Goal: Task Accomplishment & Management: Use online tool/utility

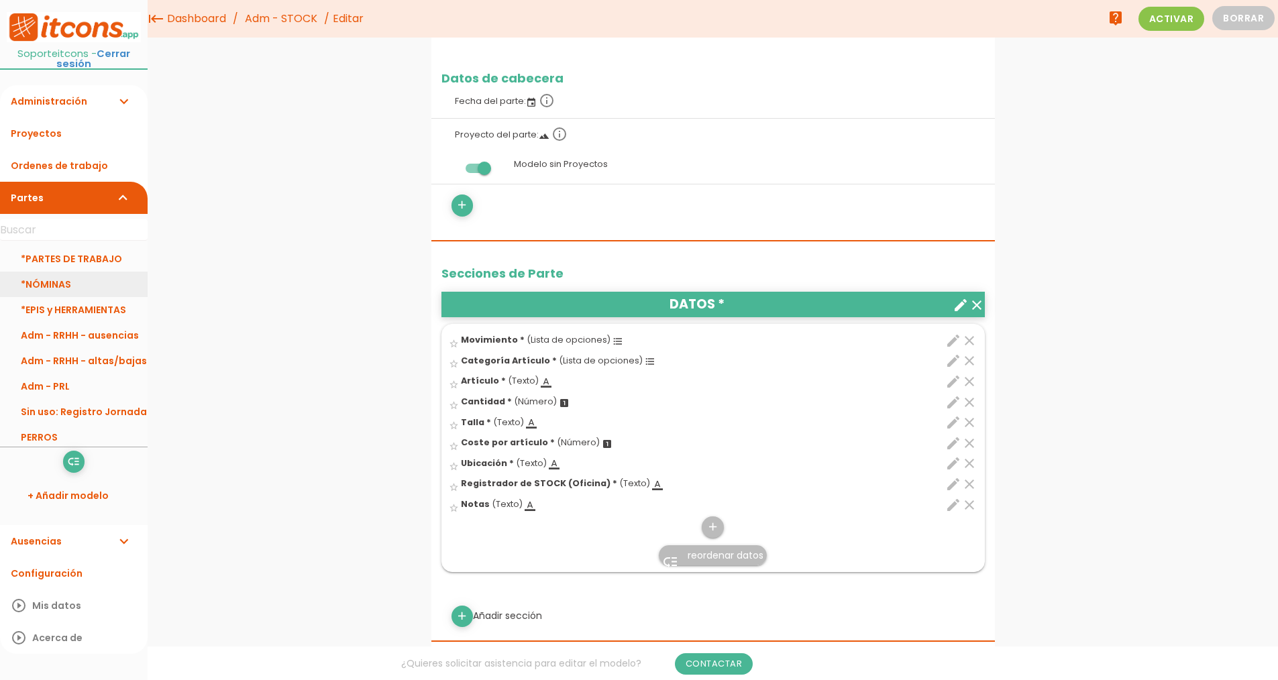
scroll to position [134, 0]
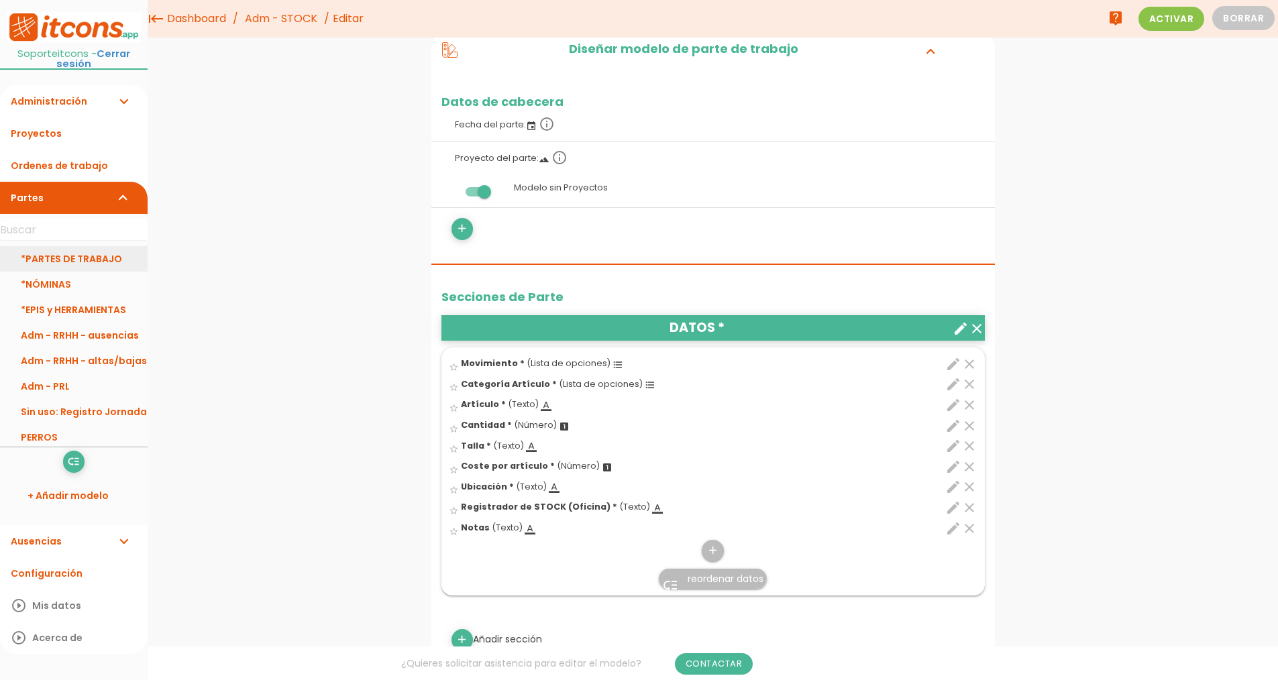
click at [93, 252] on link "*PARTES DE TRABAJO" at bounding box center [74, 258] width 148 height 25
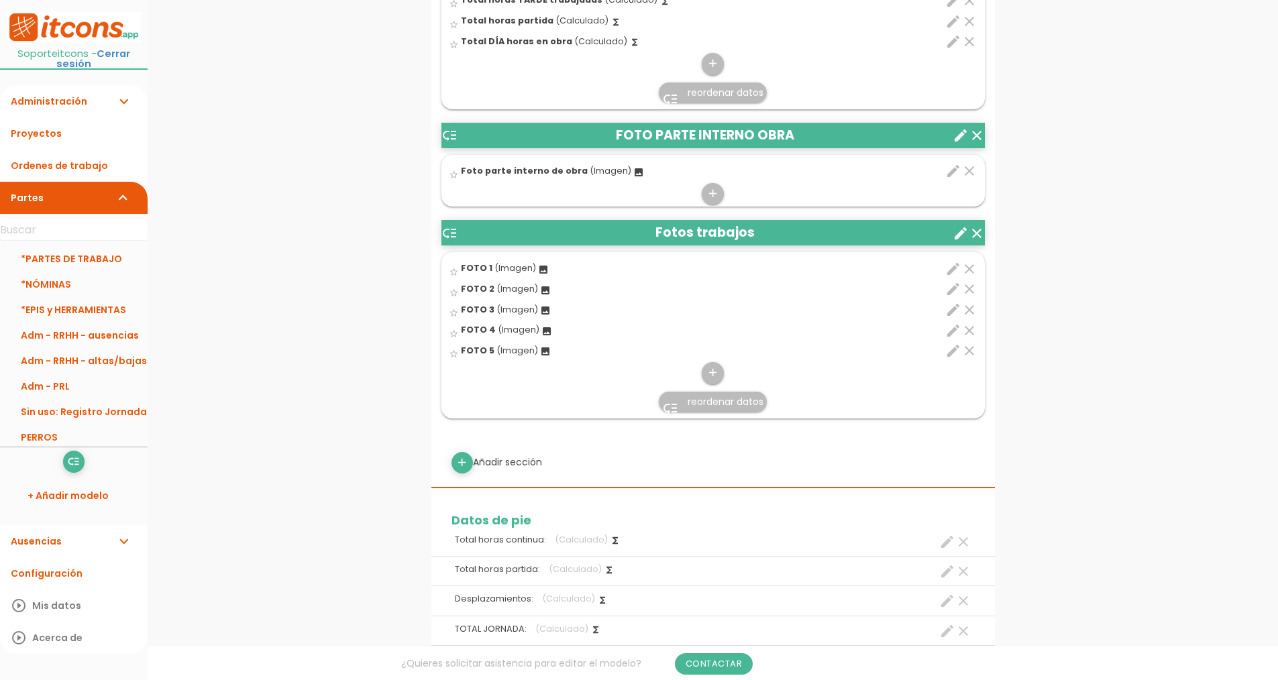
scroll to position [1341, 0]
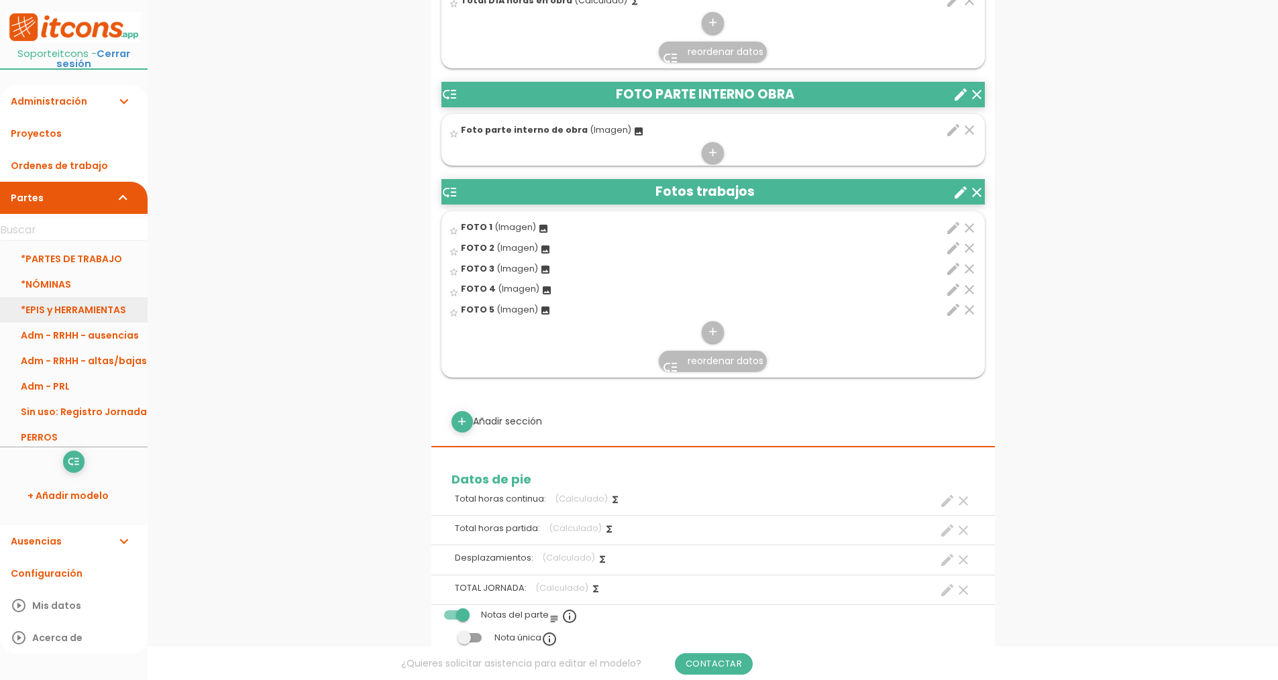
click at [74, 299] on link "*EPIS y HERRAMIENTAS" at bounding box center [74, 309] width 148 height 25
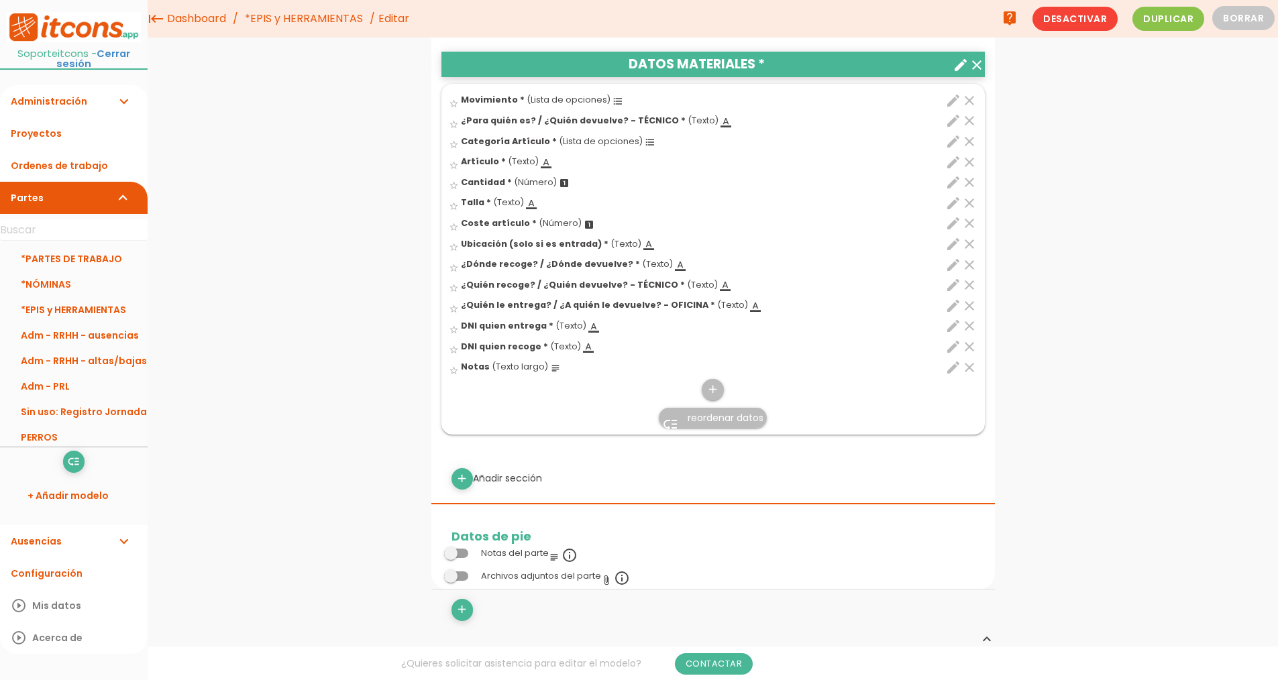
scroll to position [335, 0]
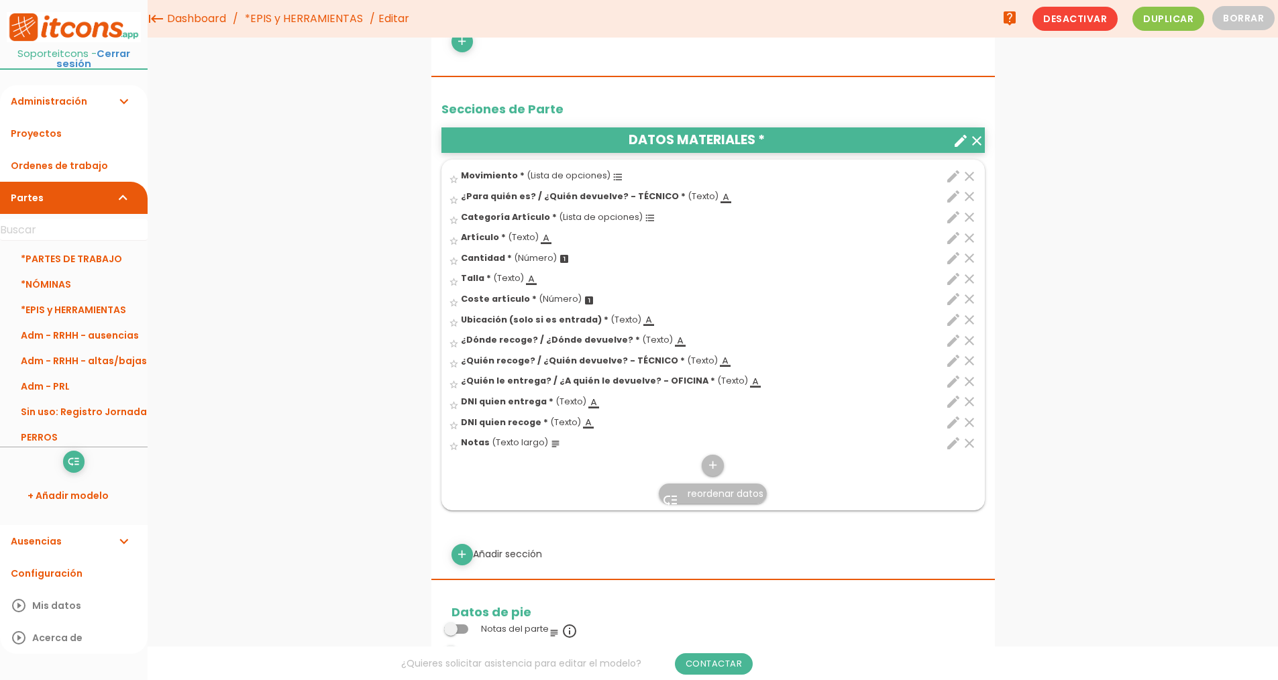
click at [946, 184] on icon "edit" at bounding box center [953, 176] width 16 height 16
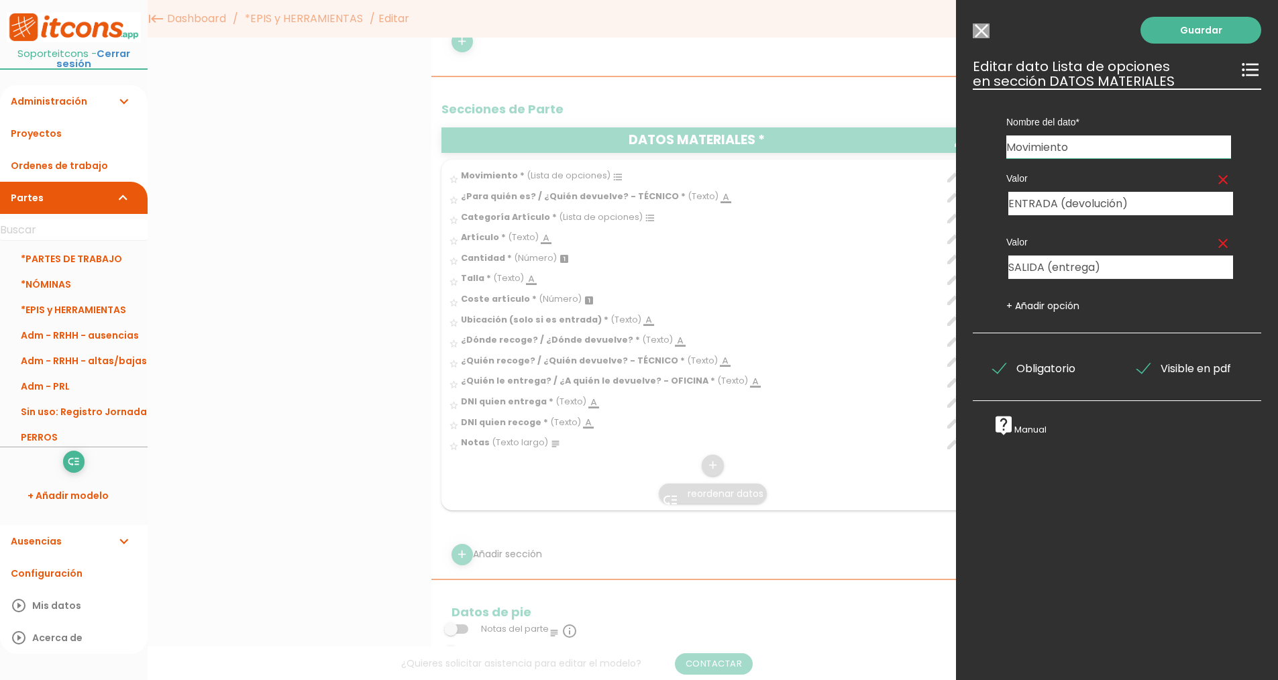
click at [981, 27] on input "Modelo sin Ordenes de trabajo" at bounding box center [981, 30] width 17 height 15
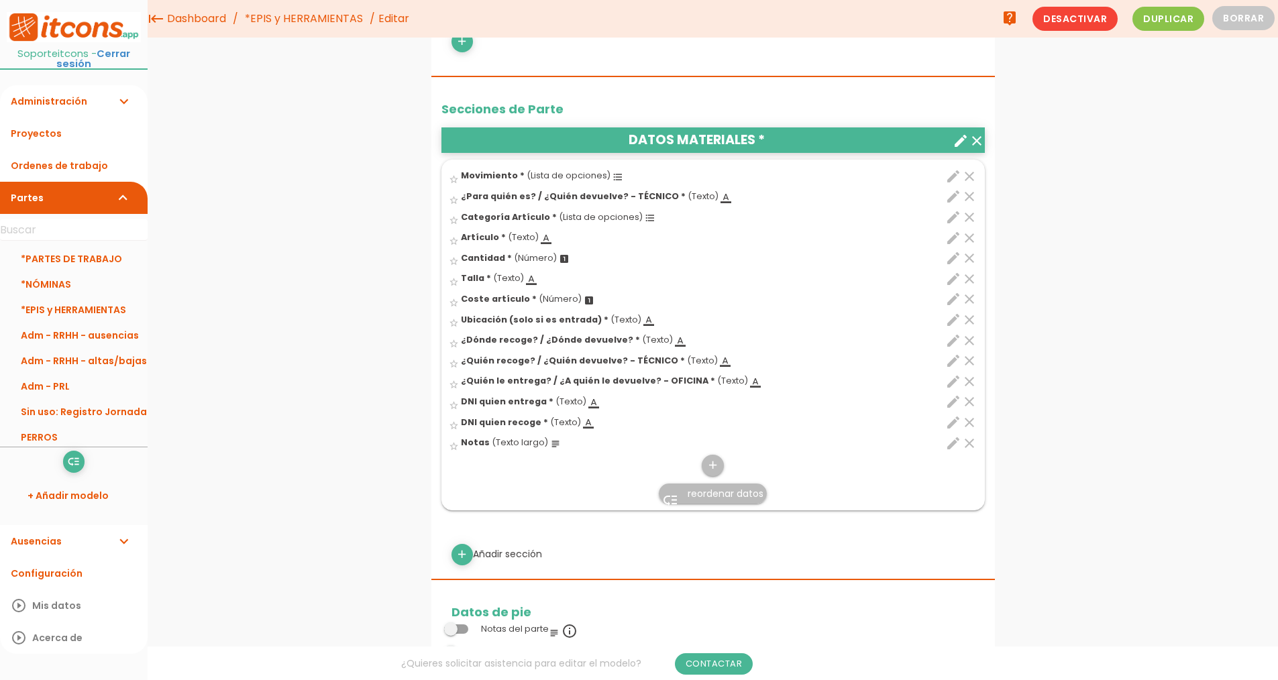
click at [953, 225] on icon "edit" at bounding box center [953, 217] width 16 height 16
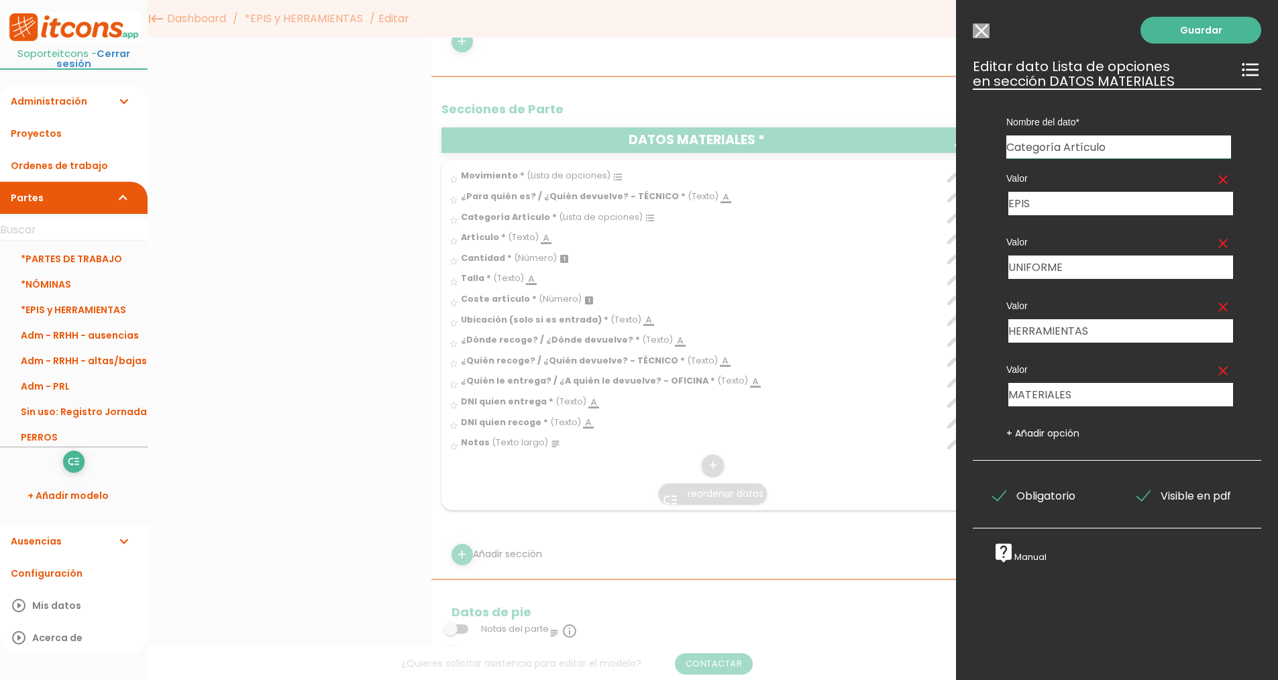
click at [985, 28] on input "Modelo sin Ordenes de trabajo" at bounding box center [981, 30] width 17 height 15
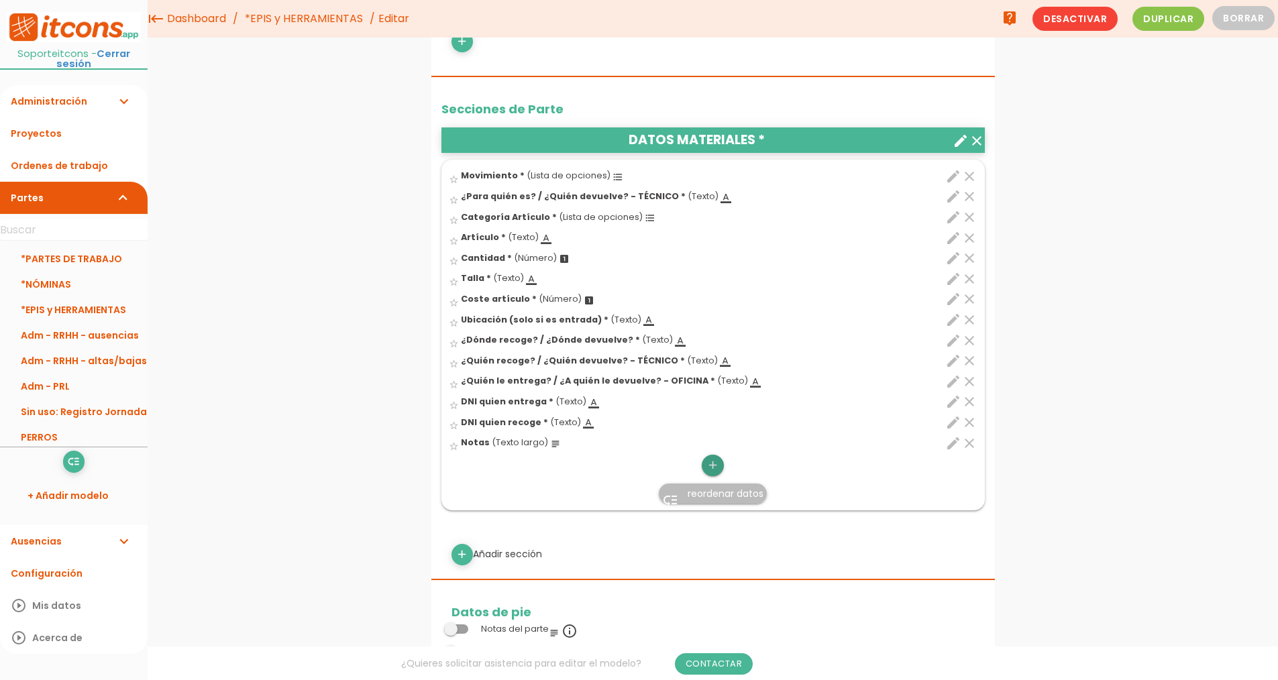
click at [719, 476] on icon "add" at bounding box center [712, 465] width 13 height 21
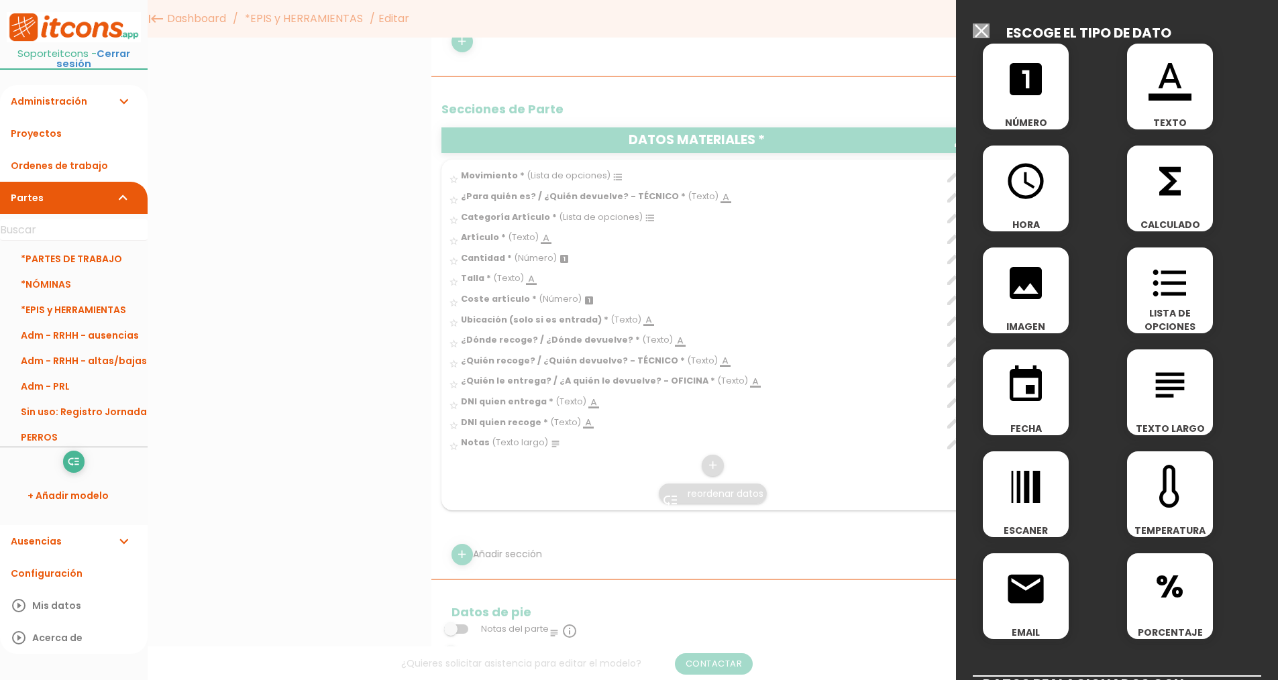
click at [1168, 321] on span "LISTA DE OPCIONES" at bounding box center [1170, 320] width 86 height 27
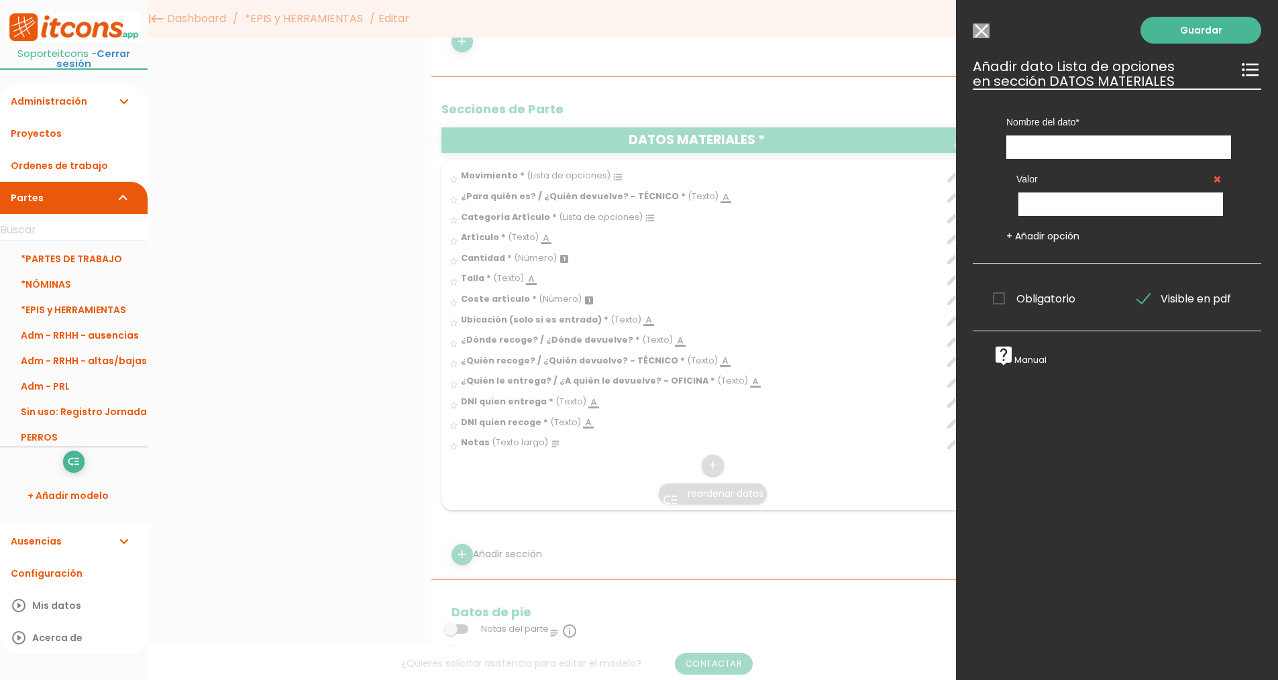
click at [982, 33] on input "Modelo sin Ordenes de trabajo" at bounding box center [981, 30] width 17 height 15
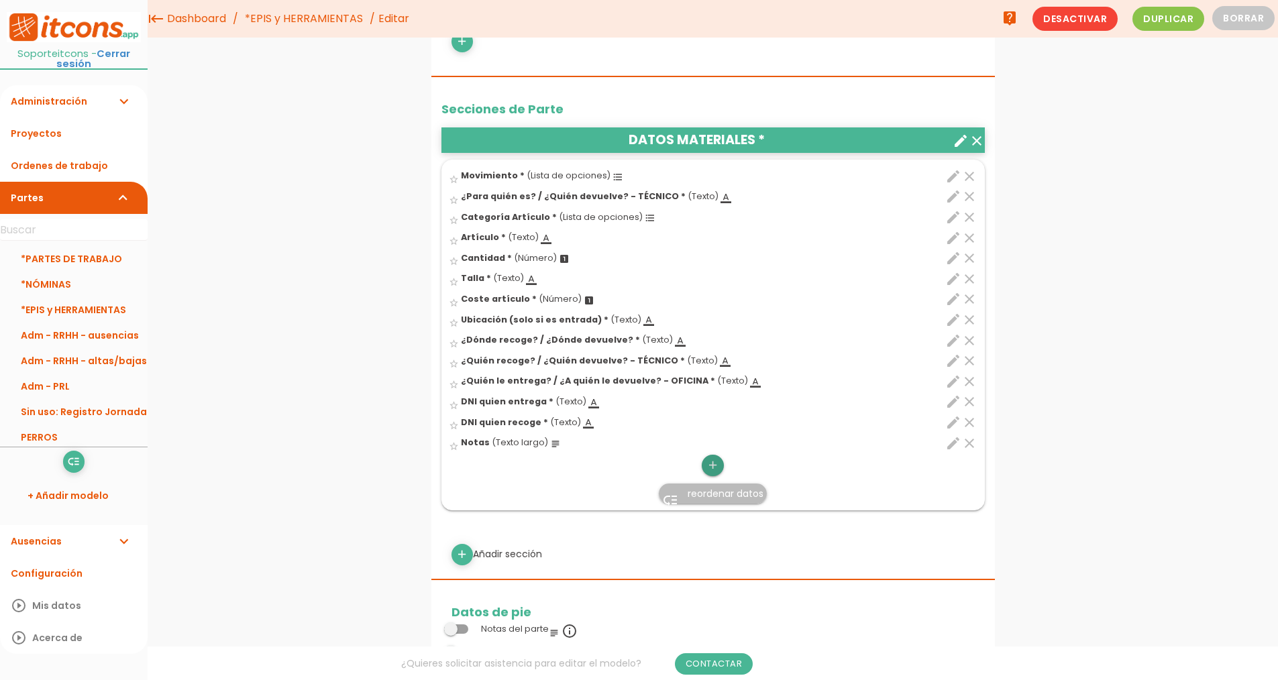
click at [711, 476] on icon "add" at bounding box center [712, 465] width 13 height 21
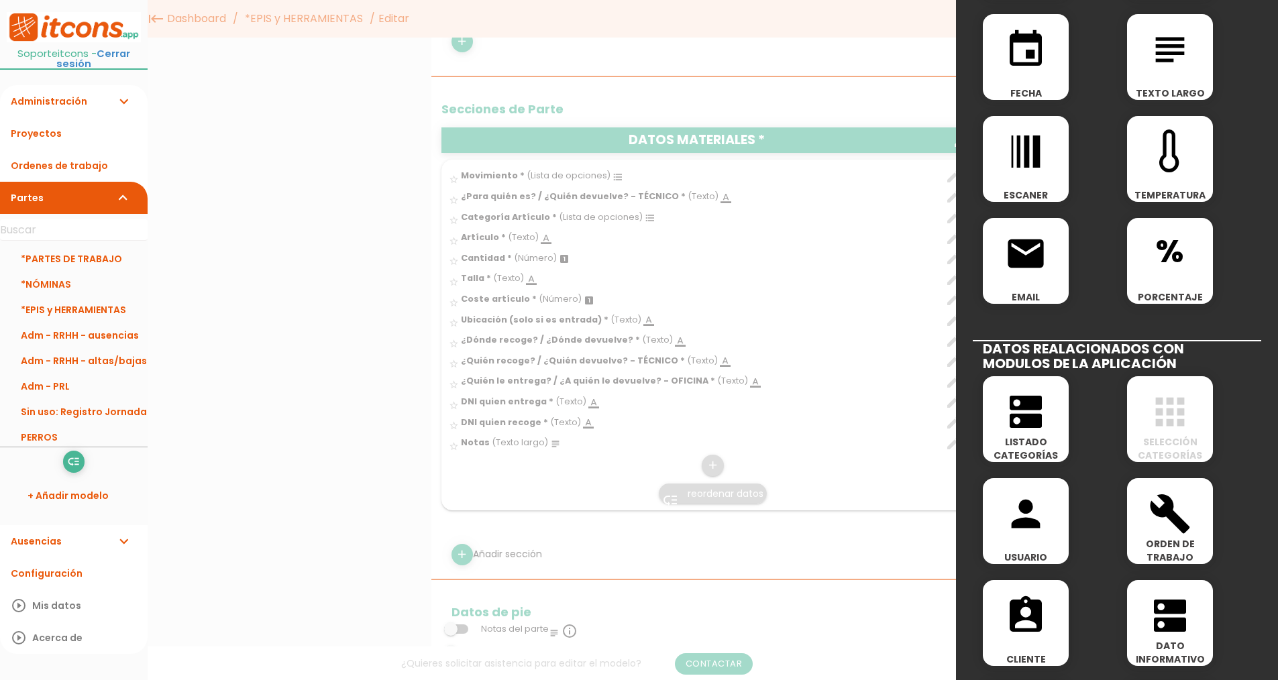
click at [1052, 417] on span "dns" at bounding box center [1026, 404] width 86 height 57
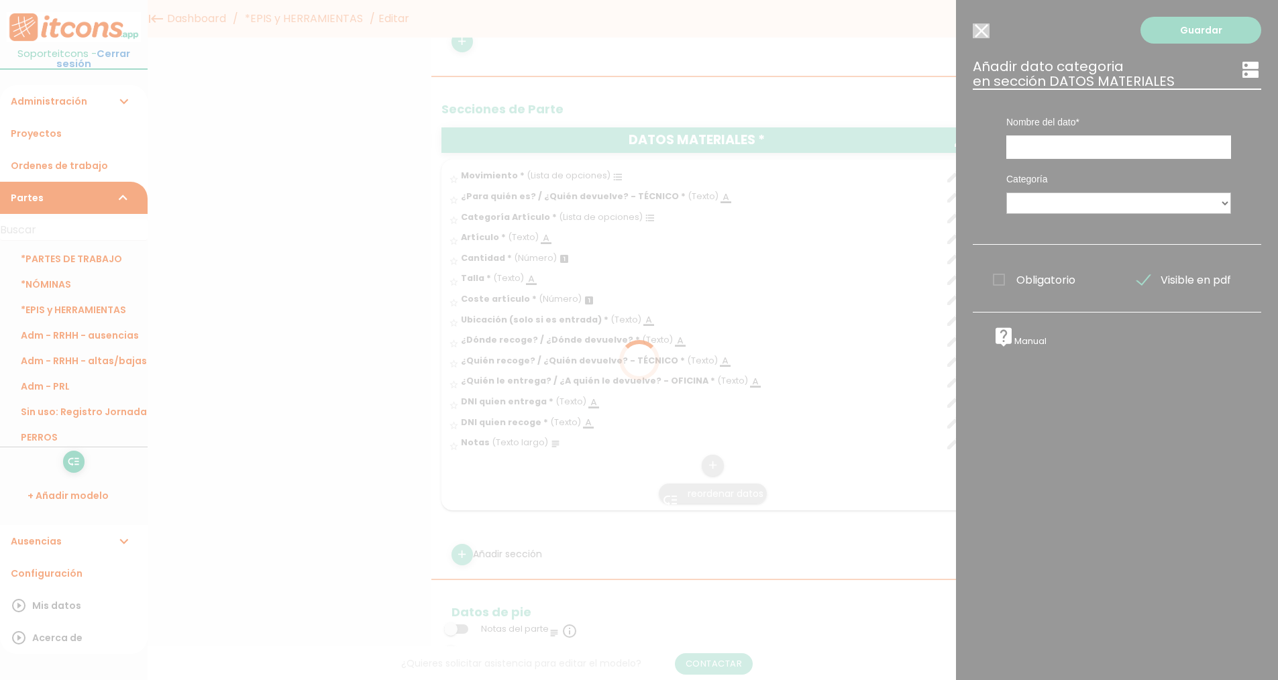
scroll to position [0, 0]
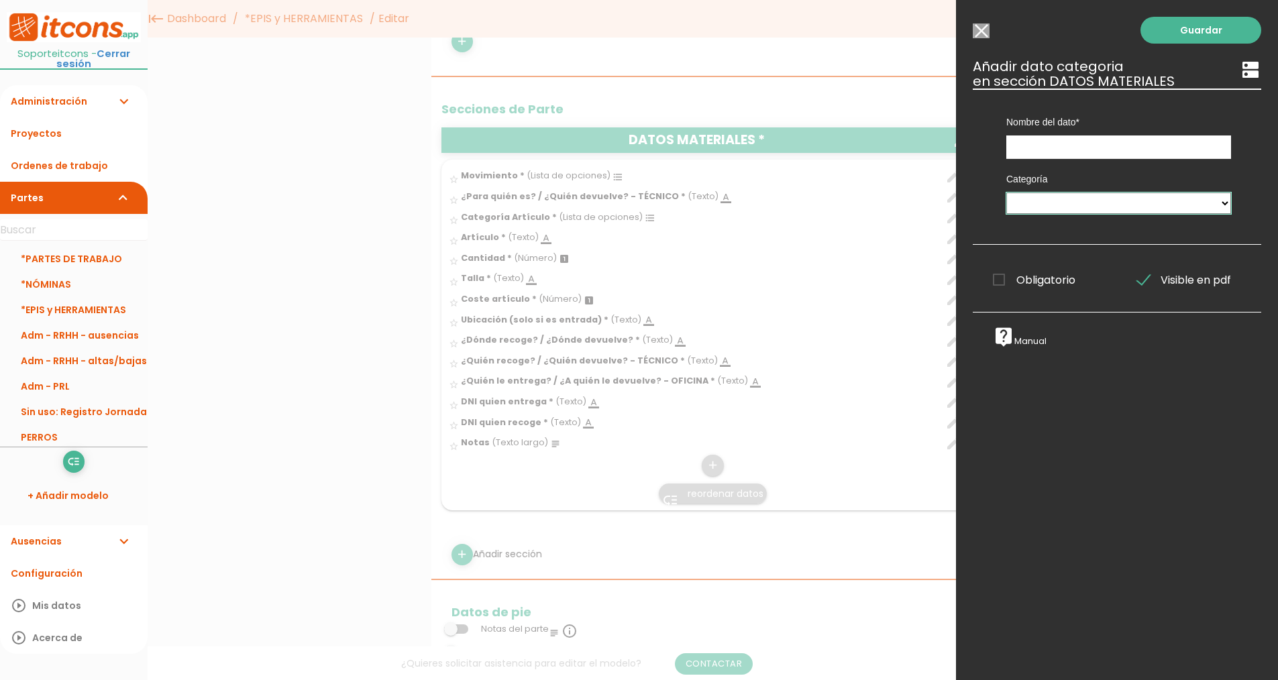
click at [1050, 207] on select "MAQUINARIA PERSONAL TIPO DE DÍA DNI MATERIALES" at bounding box center [1118, 202] width 225 height 21
select select "5017"
click at [1006, 192] on select "MAQUINARIA PERSONAL TIPO DE DÍA DNI MATERIALES" at bounding box center [1118, 202] width 225 height 21
click at [1048, 146] on input "text" at bounding box center [1118, 146] width 225 height 23
type input "N"
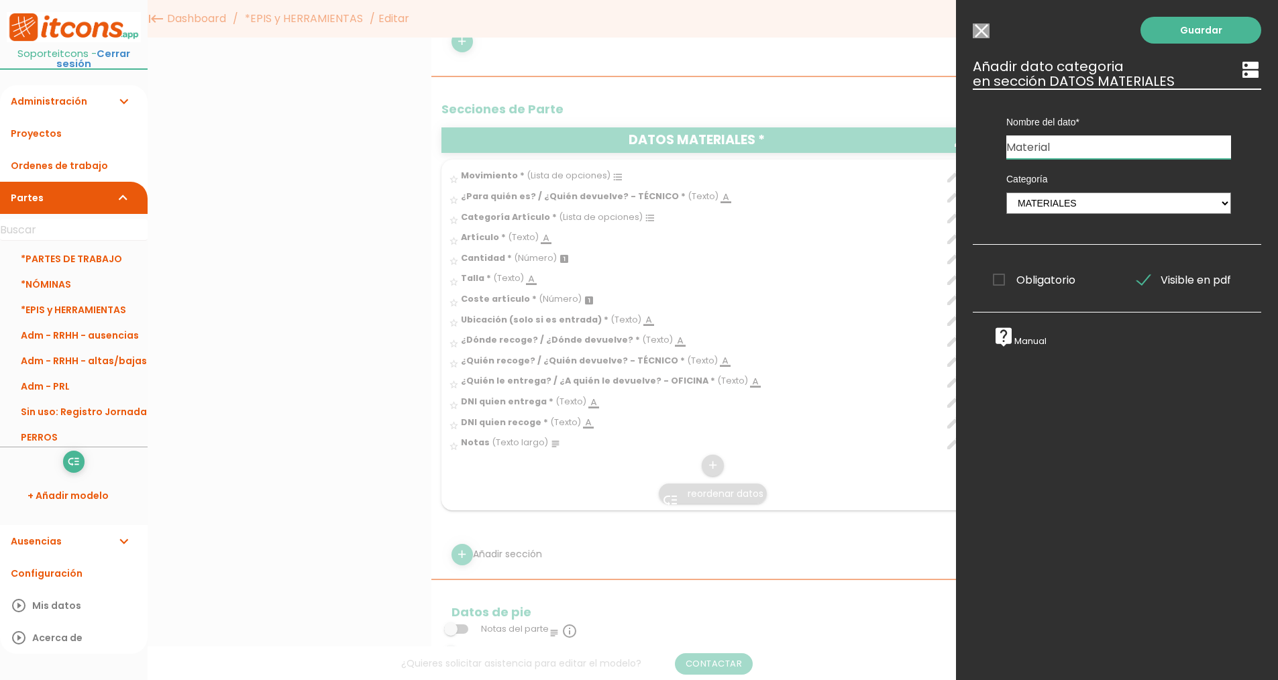
type input "Material"
click at [1041, 279] on span "Obligatorio" at bounding box center [1034, 280] width 82 height 17
click at [0, 0] on input "Obligatorio" at bounding box center [0, 0] width 0 height 0
click at [1165, 37] on link "Guardar" at bounding box center [1200, 30] width 121 height 27
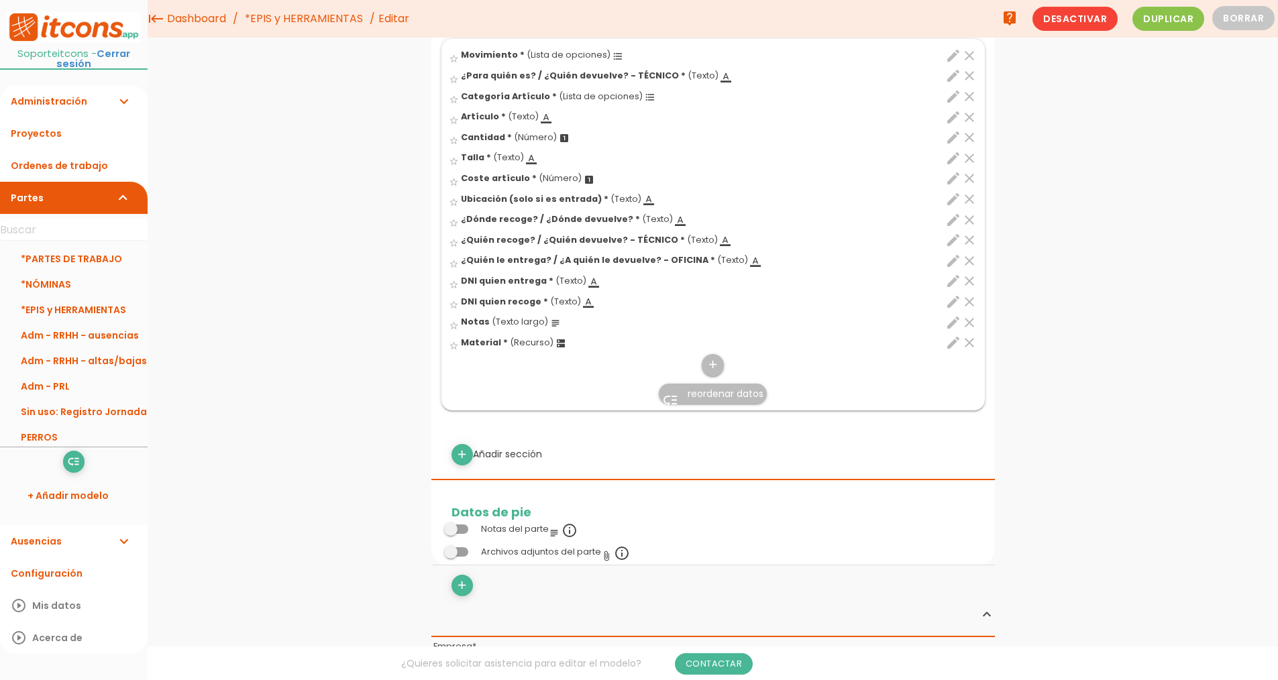
scroll to position [405, 0]
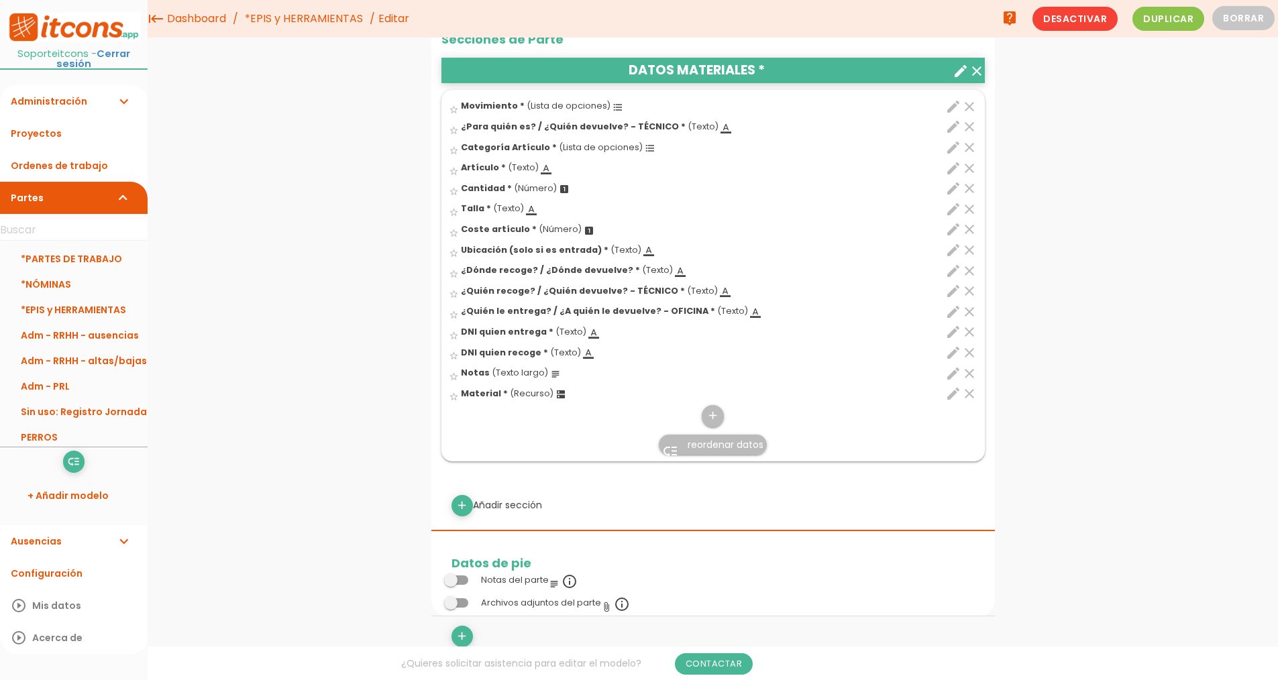
click at [700, 451] on span "reordenar datos" at bounding box center [725, 444] width 76 height 13
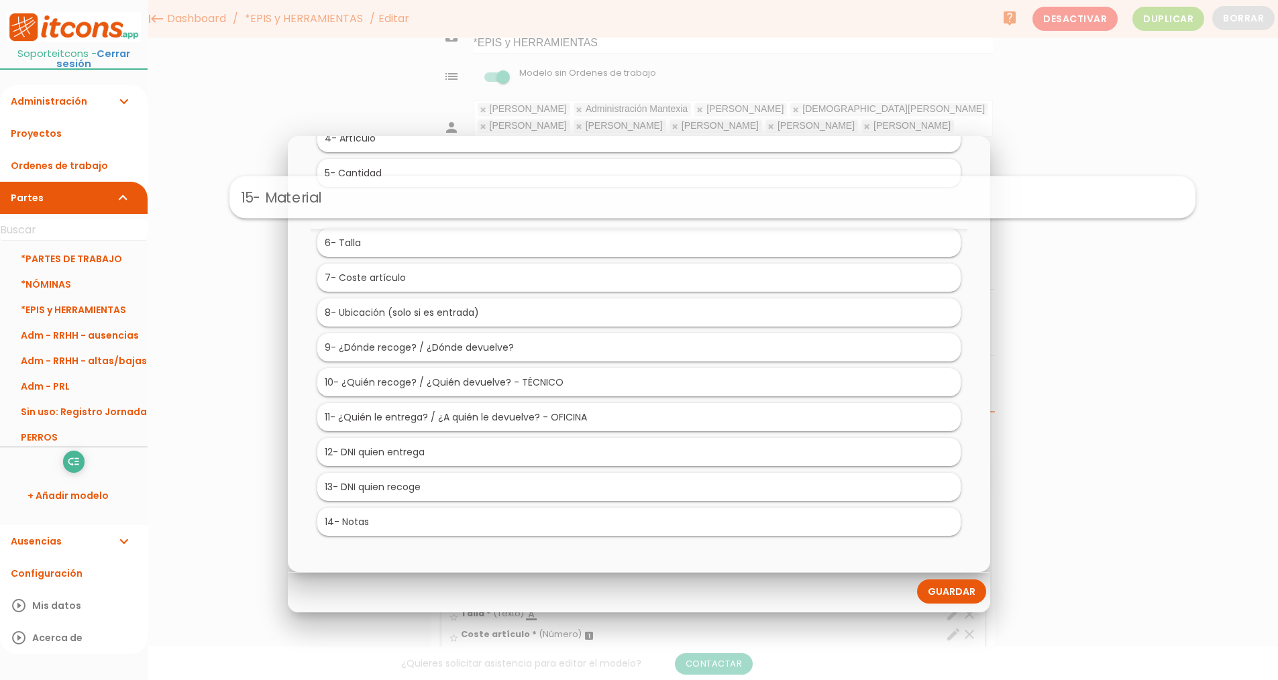
scroll to position [0, 0]
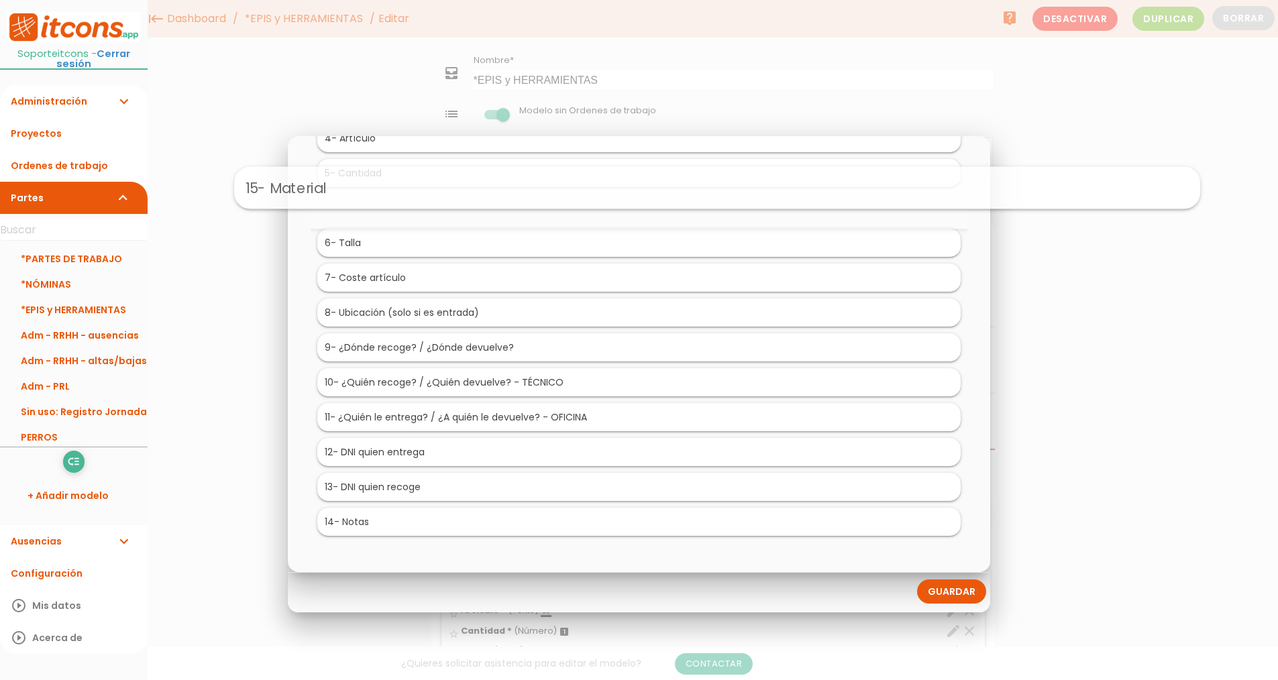
drag, startPoint x: 431, startPoint y: 519, endPoint x: 508, endPoint y: 184, distance: 343.6
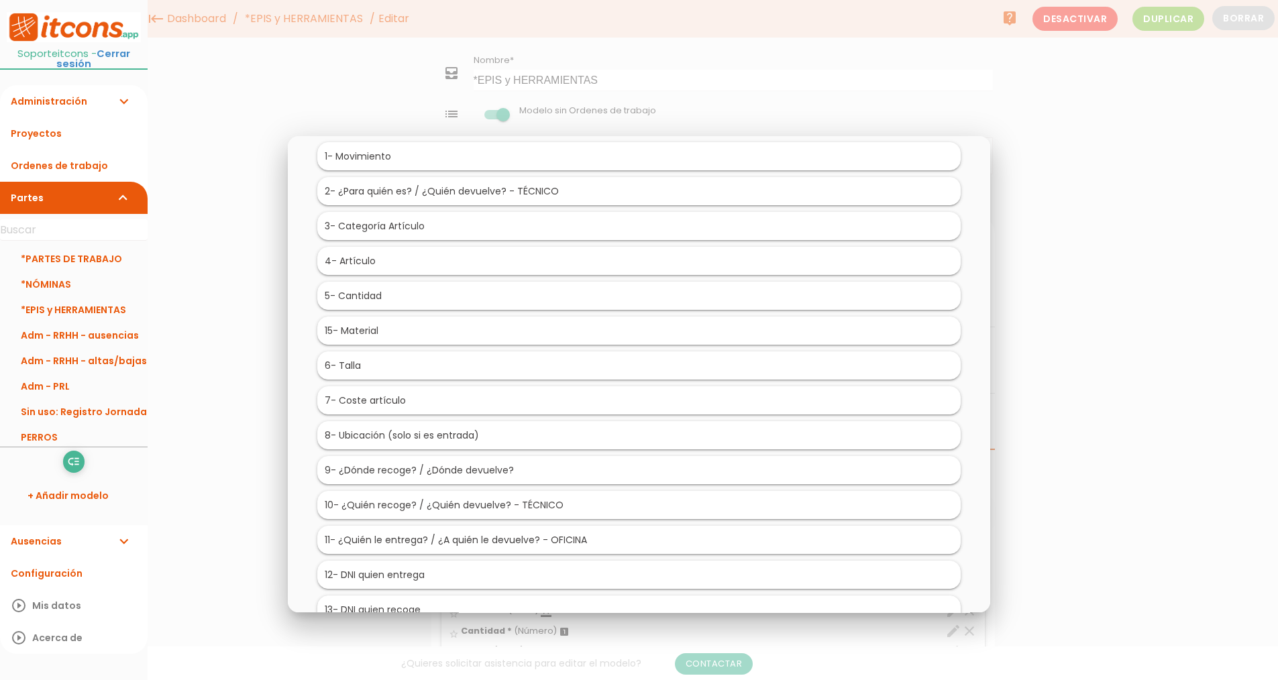
scroll to position [48, 0]
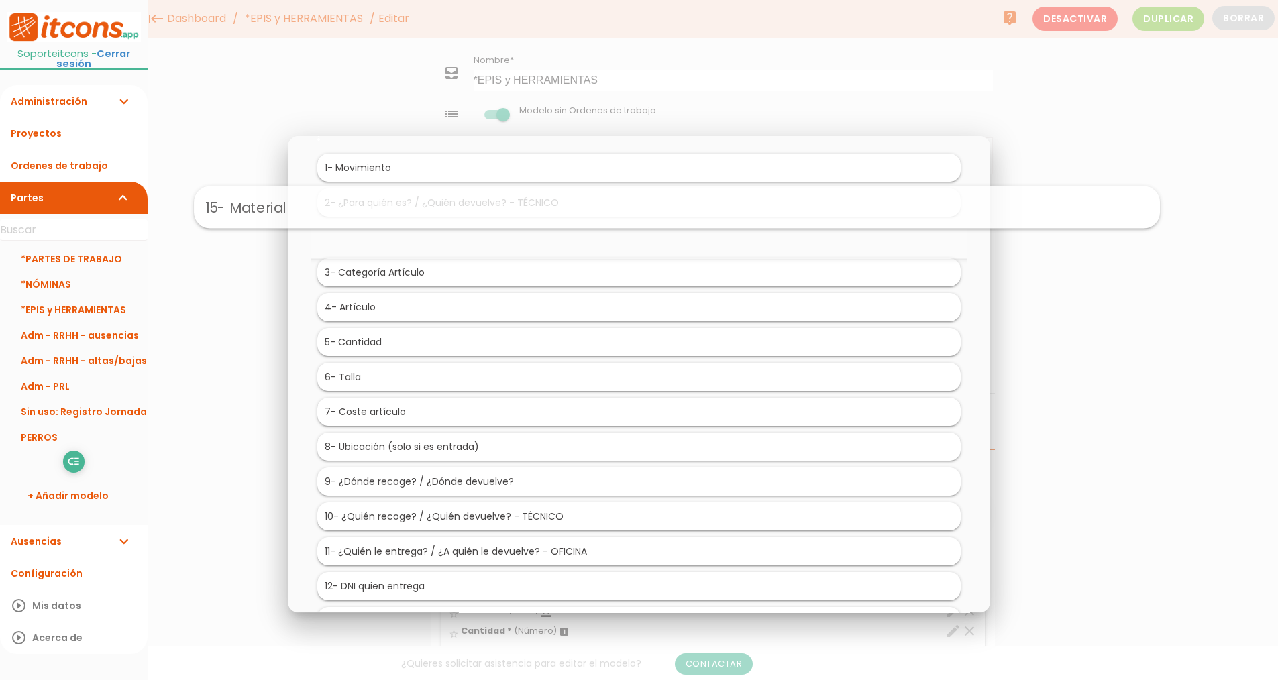
drag, startPoint x: 377, startPoint y: 338, endPoint x: 418, endPoint y: 190, distance: 153.1
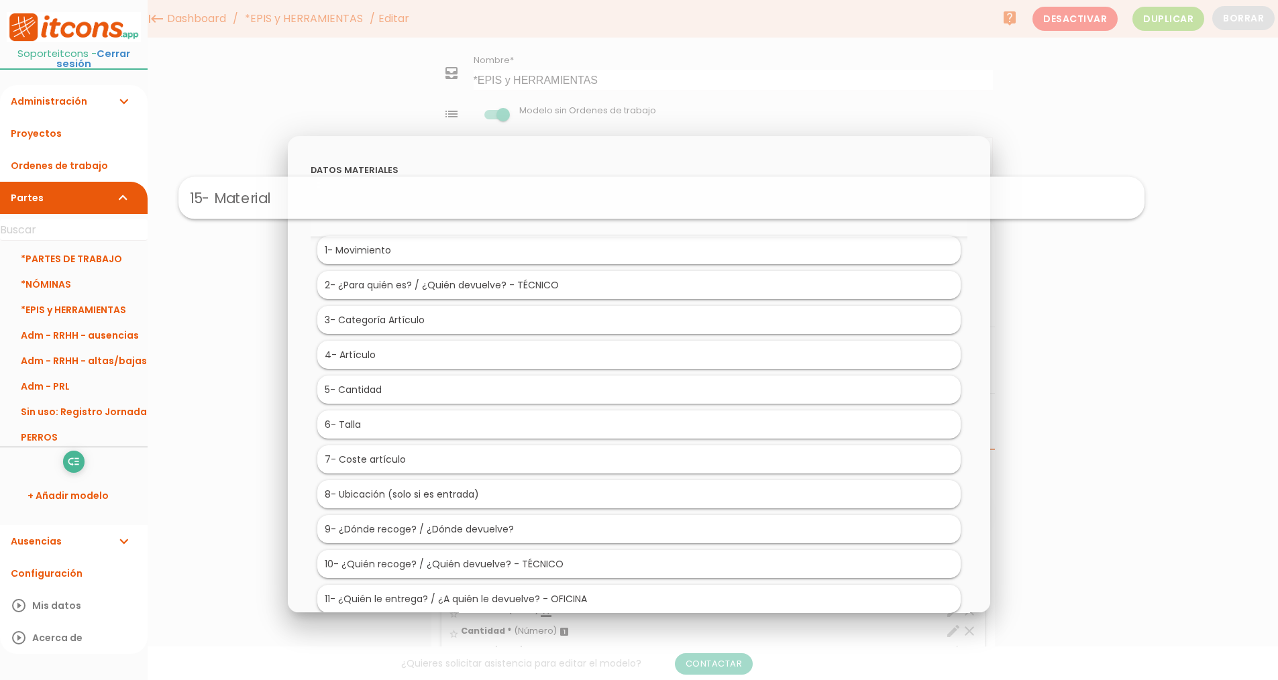
drag, startPoint x: 387, startPoint y: 246, endPoint x: 409, endPoint y: 194, distance: 56.8
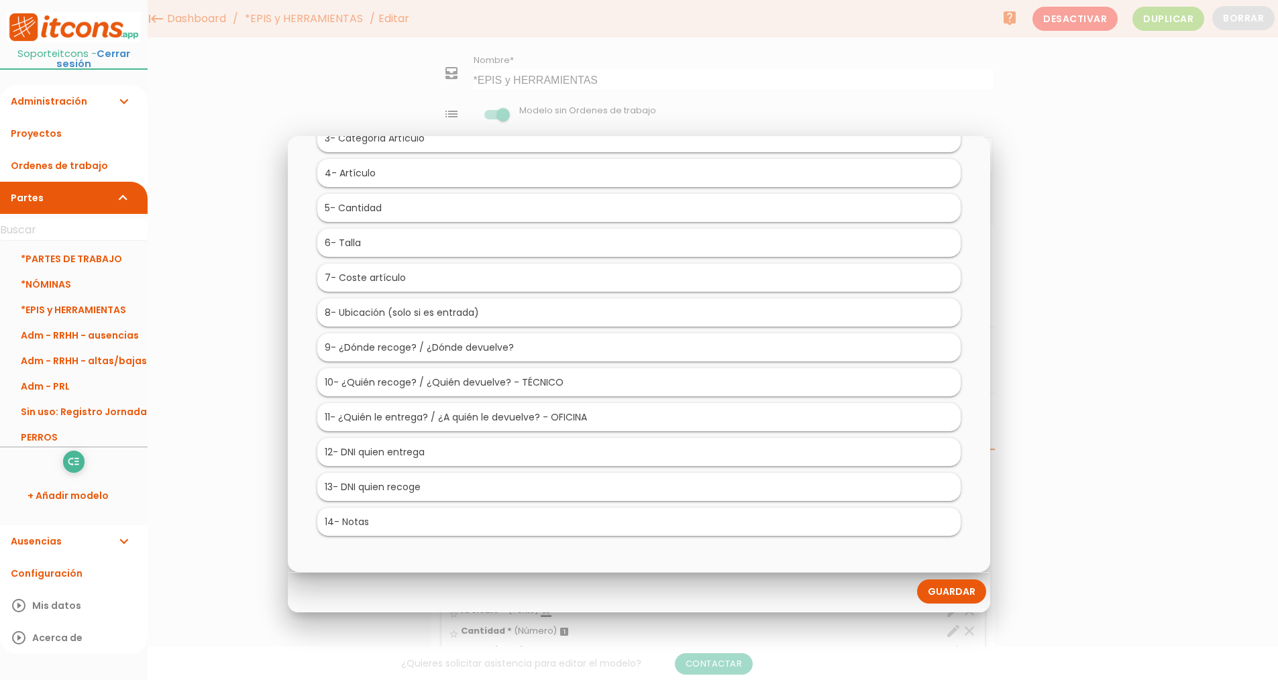
scroll to position [268, 0]
click at [938, 593] on link "Guardar" at bounding box center [951, 591] width 69 height 24
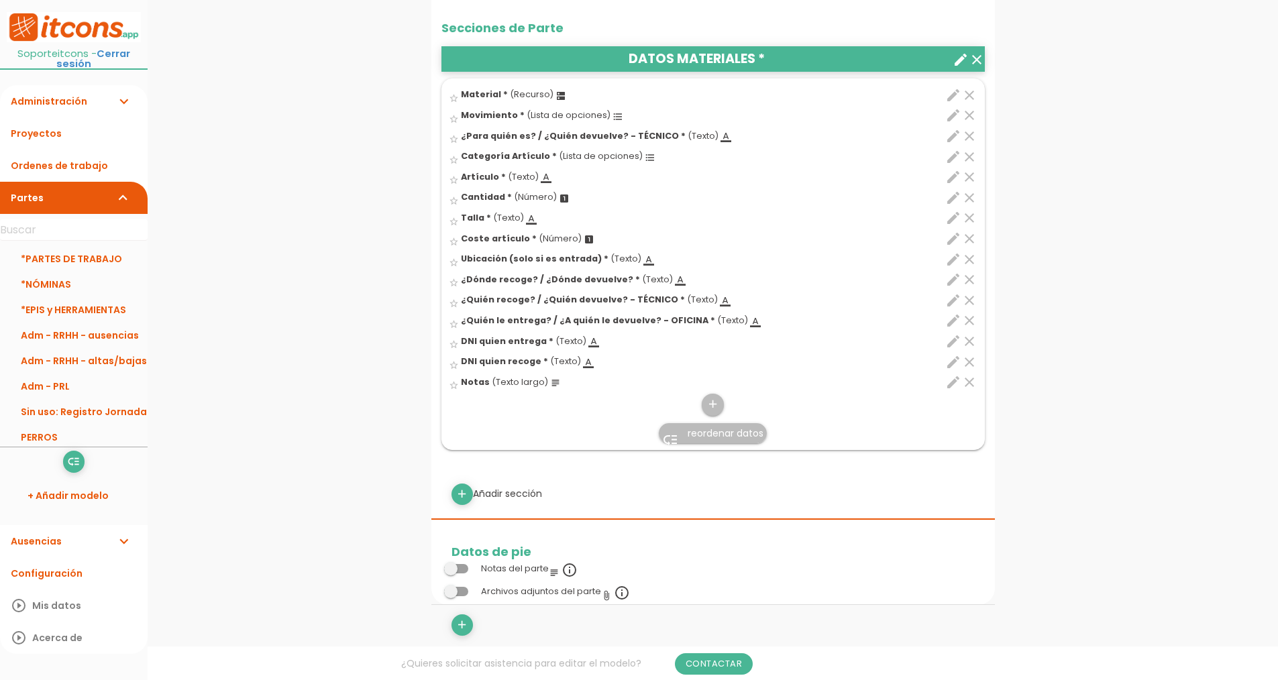
scroll to position [469, 0]
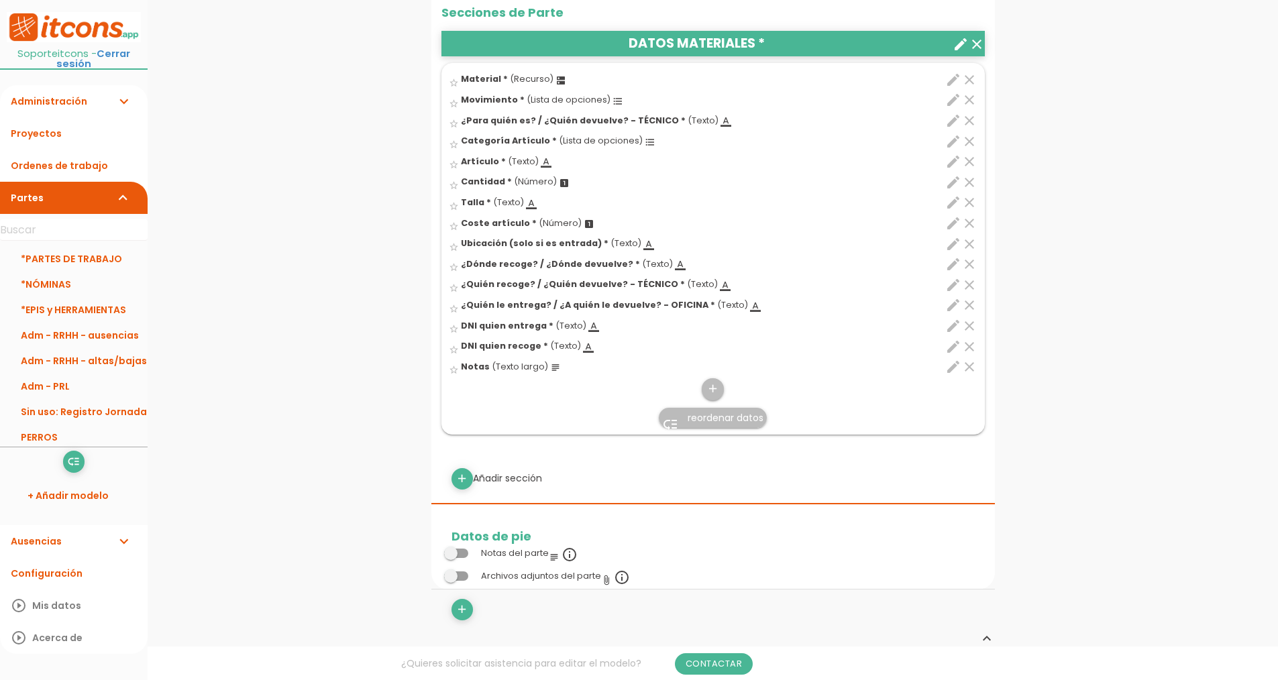
click at [710, 428] on link "low_priority reordenar datos" at bounding box center [713, 418] width 108 height 20
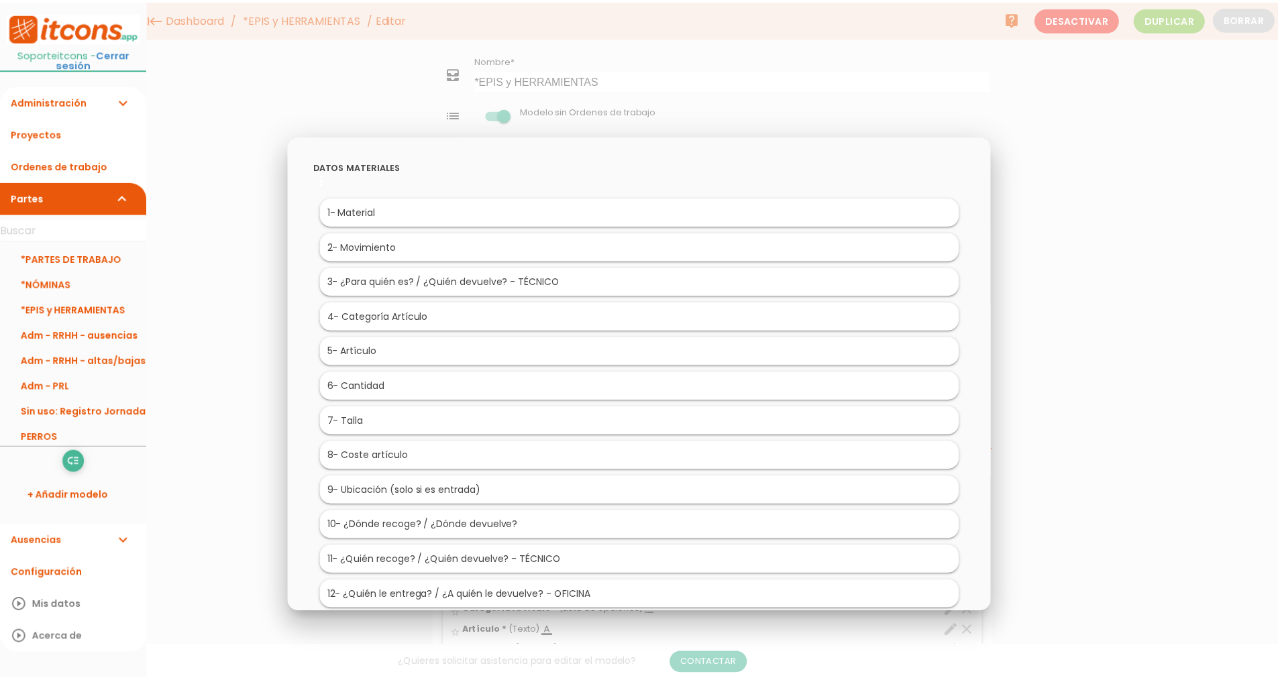
scroll to position [0, 0]
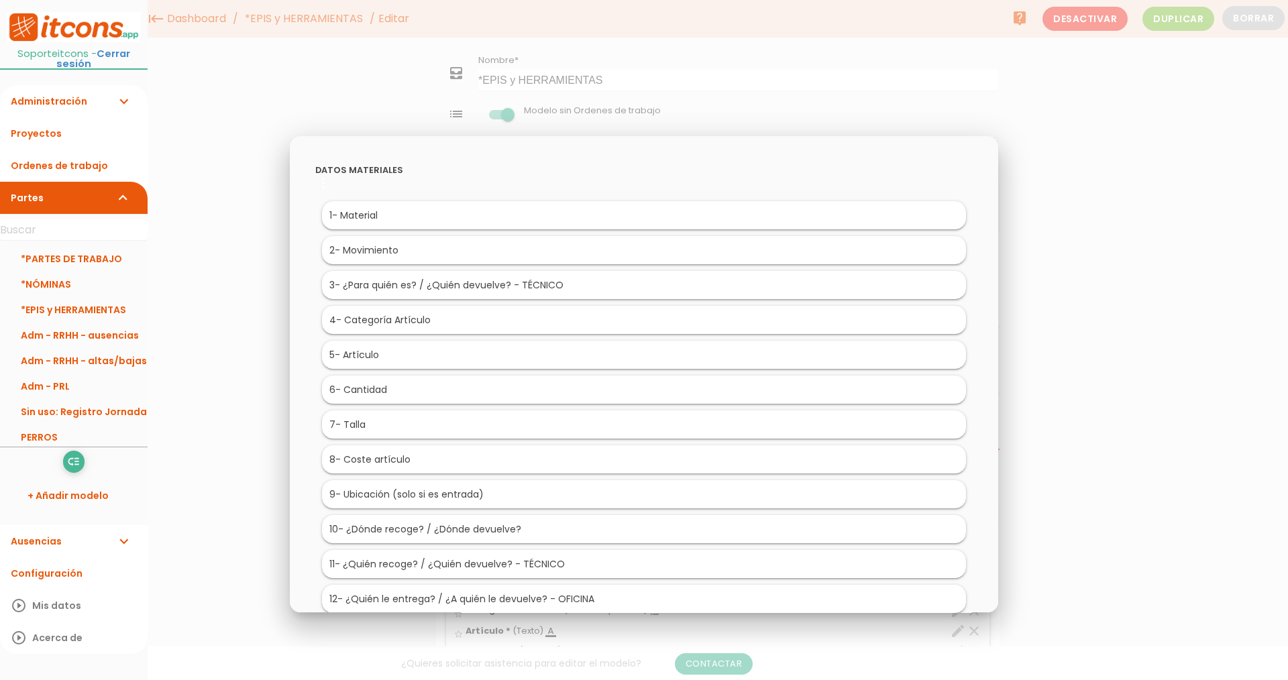
click at [1105, 195] on div at bounding box center [644, 255] width 1288 height 850
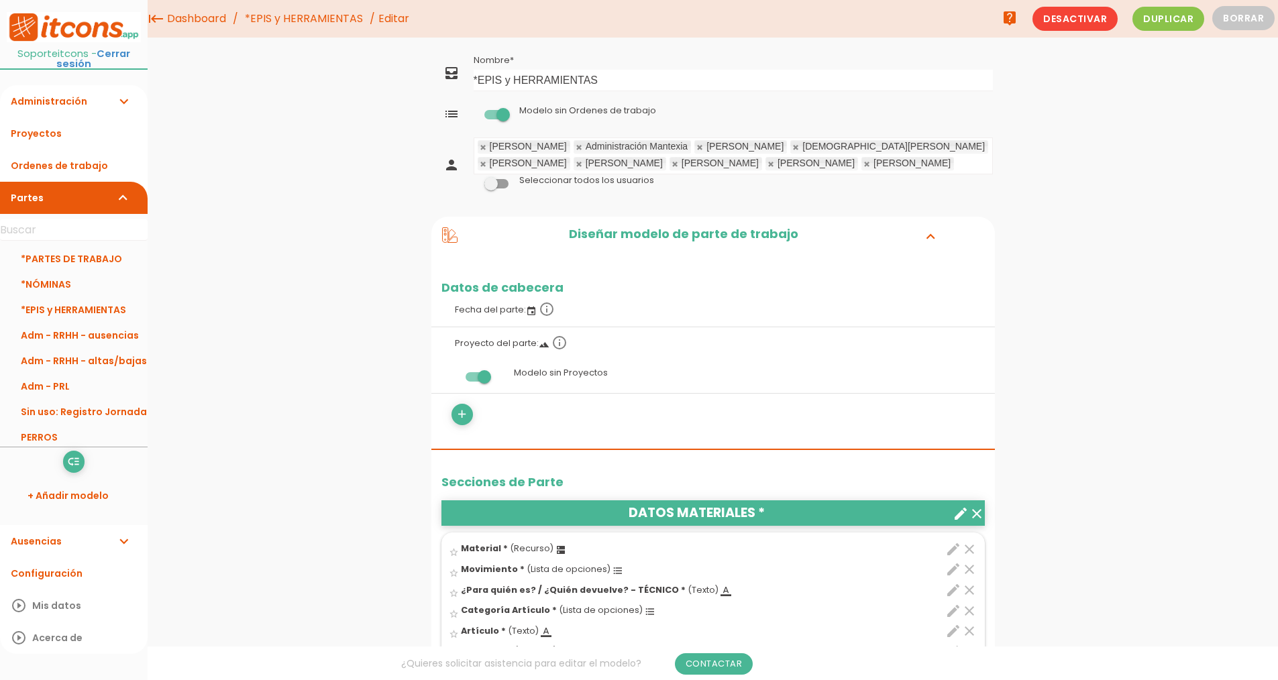
click at [76, 99] on link "Administración expand_more" at bounding box center [74, 101] width 148 height 32
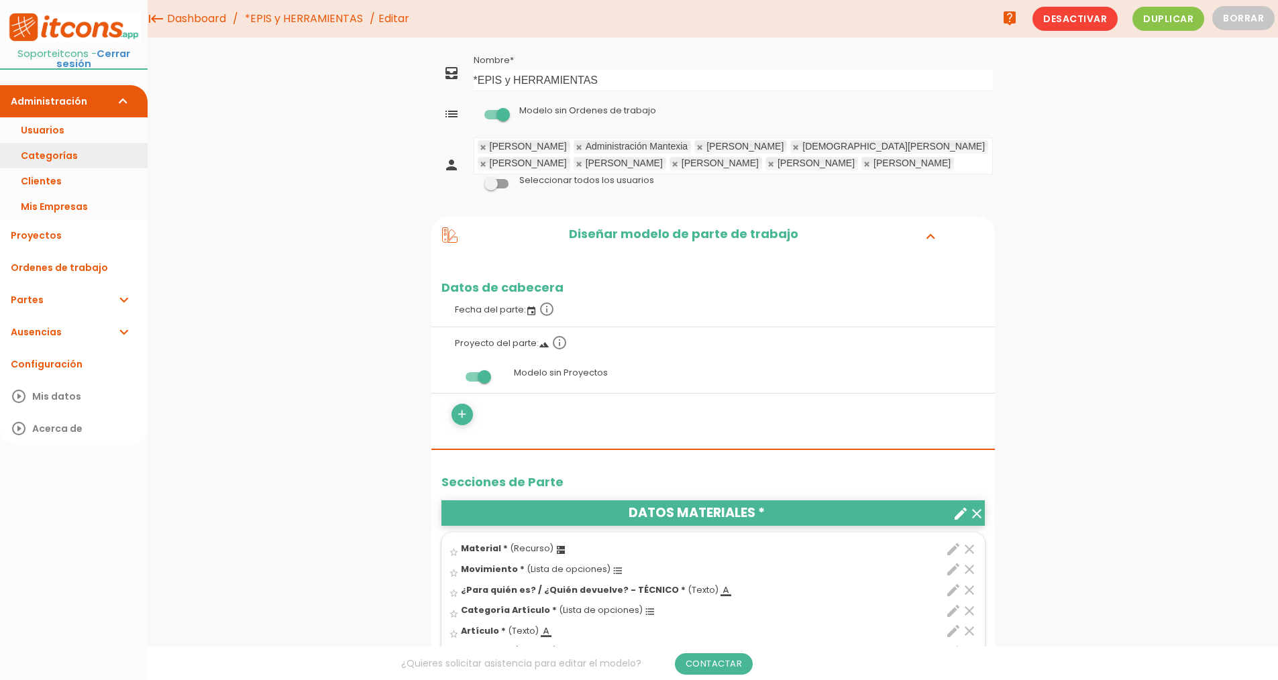
click at [60, 154] on link "Categorías" at bounding box center [74, 155] width 148 height 25
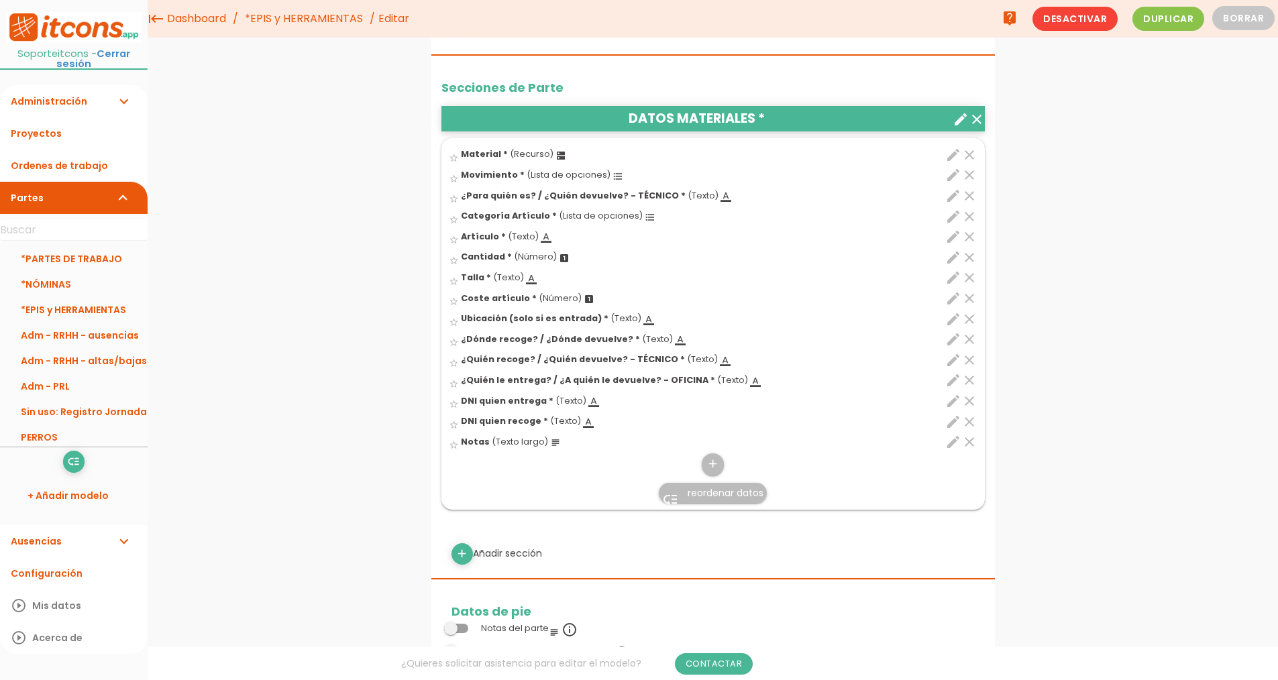
scroll to position [335, 0]
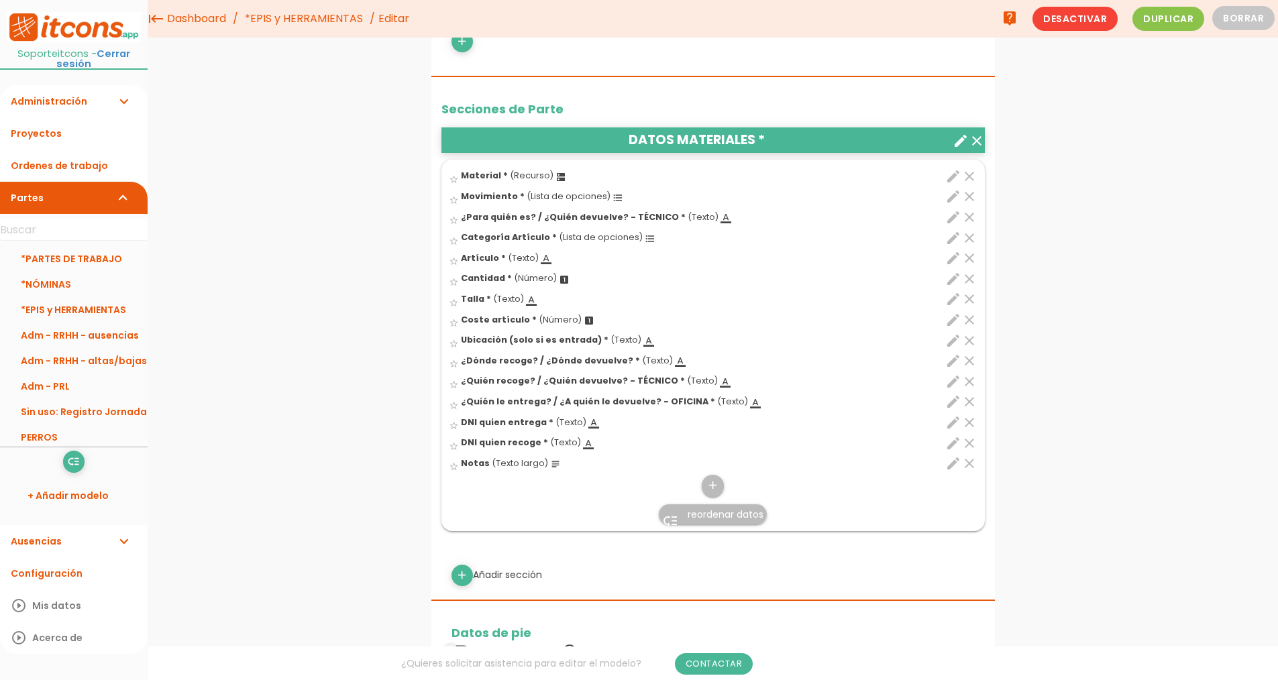
click at [309, 30] on link "*EPIS y HERRAMIENTAS" at bounding box center [303, 19] width 125 height 38
